Goal: Transaction & Acquisition: Purchase product/service

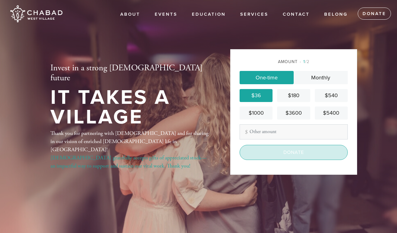
click at [312, 159] on input "Donate" at bounding box center [293, 152] width 108 height 15
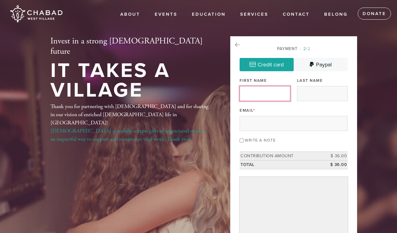
click at [268, 91] on input "First Name" at bounding box center [264, 93] width 51 height 15
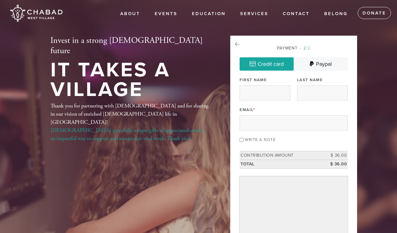
click at [278, 110] on div "Email *" at bounding box center [293, 117] width 108 height 25
click at [263, 91] on input "First Name" at bounding box center [264, 92] width 51 height 15
type input "[PERSON_NAME]"
type input "Gabe"
type input "[EMAIL_ADDRESS][DOMAIN_NAME]"
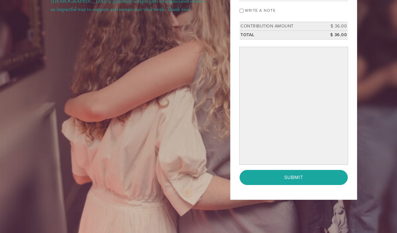
scroll to position [130, 0]
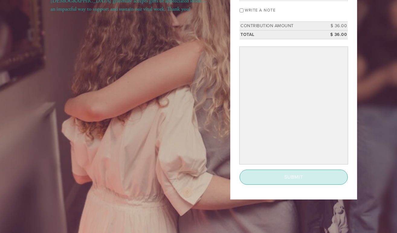
click at [298, 180] on input "Submit" at bounding box center [293, 177] width 108 height 15
